Goal: Information Seeking & Learning: Check status

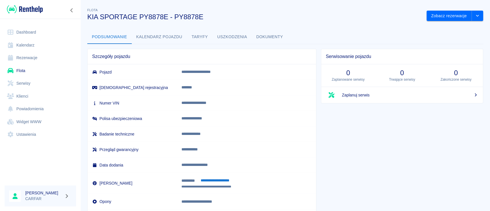
click at [37, 10] on img at bounding box center [25, 9] width 36 height 9
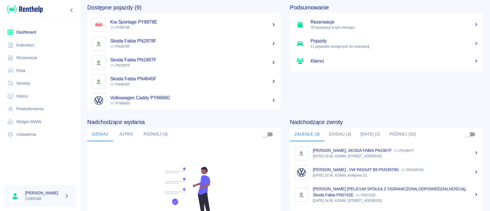
scroll to position [38, 0]
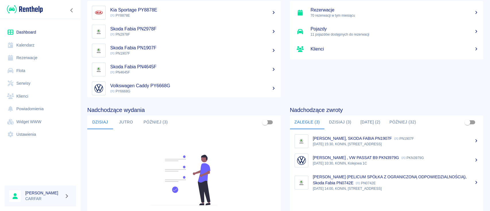
click at [344, 122] on button "Dzisiaj (3)" at bounding box center [341, 122] width 32 height 14
click at [302, 122] on button "Zaległe (3)" at bounding box center [307, 122] width 34 height 14
click at [331, 122] on button "Dzisiaj (3)" at bounding box center [341, 122] width 32 height 14
click at [299, 119] on button "Zaległe (3)" at bounding box center [307, 122] width 34 height 14
click at [341, 122] on button "Dzisiaj (3)" at bounding box center [341, 122] width 32 height 14
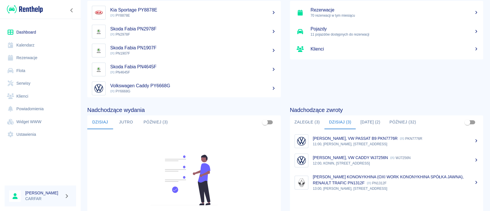
click at [367, 141] on div "MARK THOMAS BENDER, VW PASSAT B9 PKN7776R PKN7776R" at bounding box center [396, 139] width 166 height 6
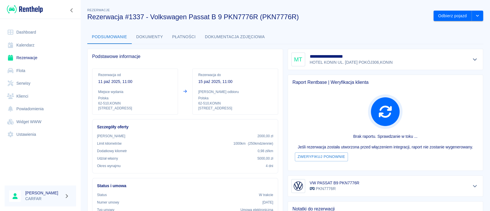
click at [324, 20] on h3 "Rezerwacja #1337 - Volkswagen Passat B 9 PKN7776R (PKN7776R)" at bounding box center [258, 17] width 342 height 8
click at [30, 10] on img at bounding box center [25, 9] width 36 height 9
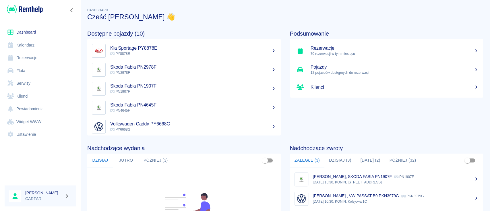
scroll to position [76, 0]
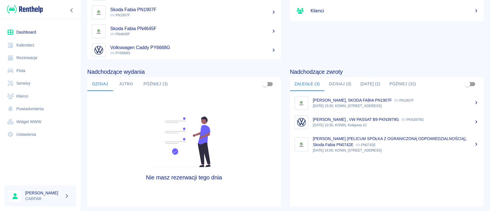
click at [399, 120] on p "[PERSON_NAME] , VW PASSAT B9 PKN3979G" at bounding box center [356, 119] width 86 height 5
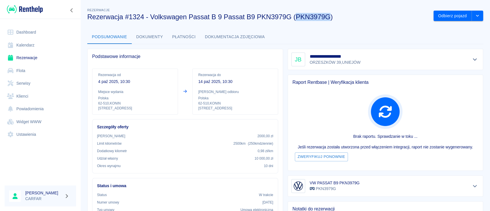
drag, startPoint x: 297, startPoint y: 17, endPoint x: 330, endPoint y: 17, distance: 32.5
click at [330, 17] on h3 "Rezerwacja #1324 - Volkswagen Passat B 9 Passat B9 PKN3979G (PKN3979G)" at bounding box center [258, 17] width 342 height 8
copy h3 "PKN3979G"
click at [155, 36] on button "Dokumenty" at bounding box center [150, 37] width 36 height 14
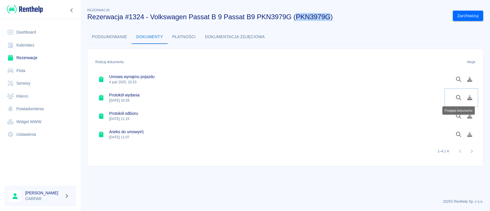
click at [459, 93] on button "Podgląd dokumentu" at bounding box center [458, 98] width 11 height 10
click at [226, 37] on button "Dokumentacja zdjęciowa" at bounding box center [235, 37] width 69 height 14
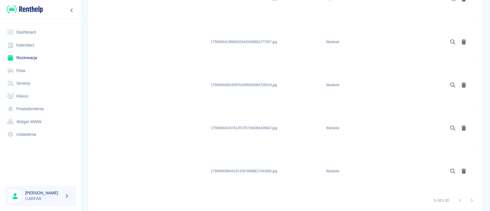
scroll to position [353, 0]
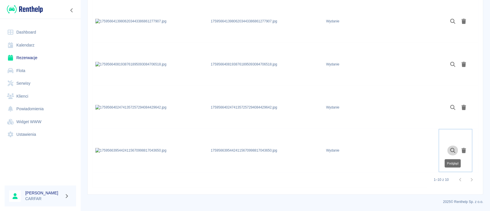
click at [452, 152] on icon "Podgląd" at bounding box center [453, 150] width 5 height 5
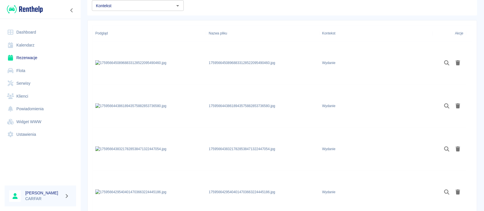
scroll to position [47, 0]
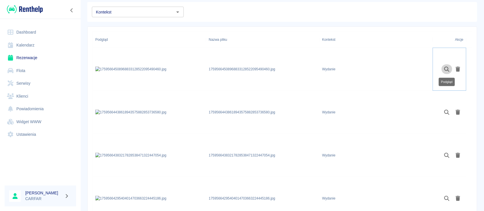
click at [447, 67] on icon "Podgląd" at bounding box center [447, 69] width 7 height 5
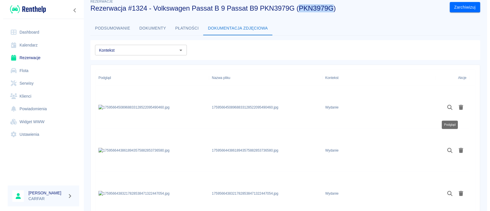
scroll to position [0, 0]
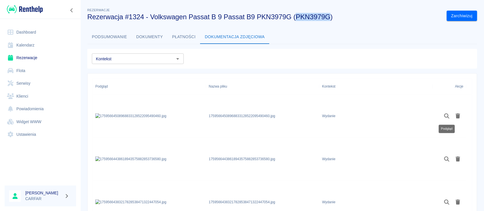
click at [111, 34] on button "Podsumowanie" at bounding box center [109, 37] width 45 height 14
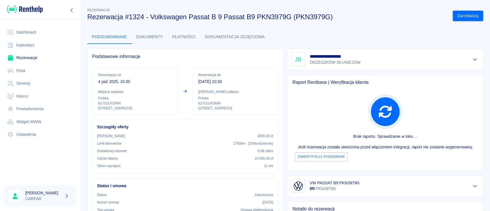
click at [155, 38] on button "Dokumenty" at bounding box center [150, 37] width 36 height 14
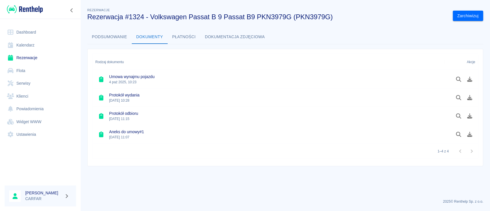
click at [101, 35] on button "Podsumowanie" at bounding box center [109, 37] width 45 height 14
